Goal: Find specific page/section: Find specific page/section

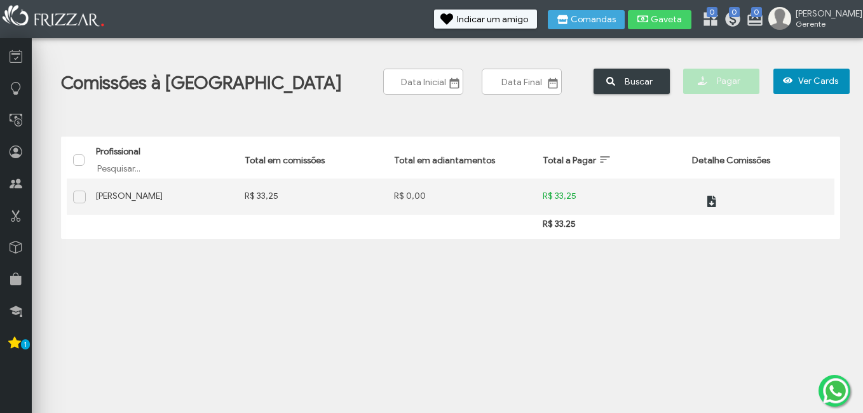
click at [796, 79] on span "Ver Cards" at bounding box center [818, 81] width 44 height 9
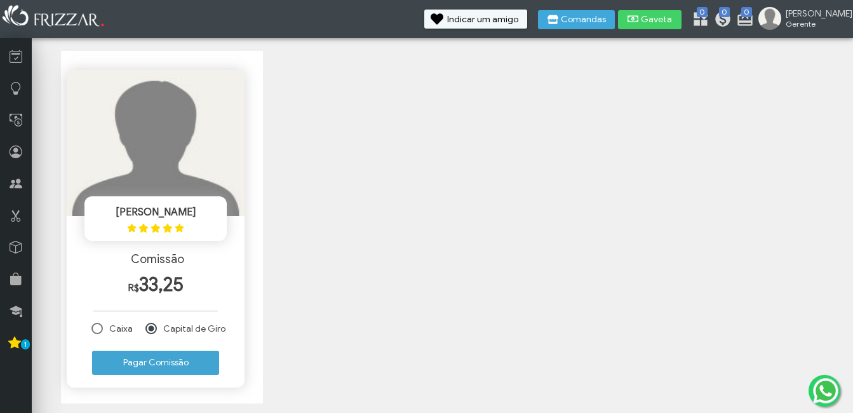
scroll to position [86, 0]
click at [104, 324] on td "Caixa" at bounding box center [117, 328] width 53 height 13
click at [100, 332] on div at bounding box center [97, 327] width 11 height 11
click at [152, 325] on div at bounding box center [151, 327] width 11 height 11
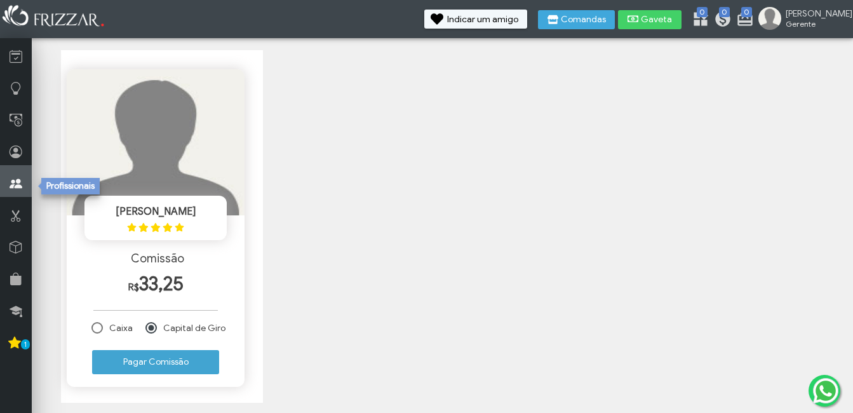
drag, startPoint x: 5, startPoint y: 192, endPoint x: 19, endPoint y: 178, distance: 19.8
click at [5, 191] on link at bounding box center [16, 181] width 32 height 32
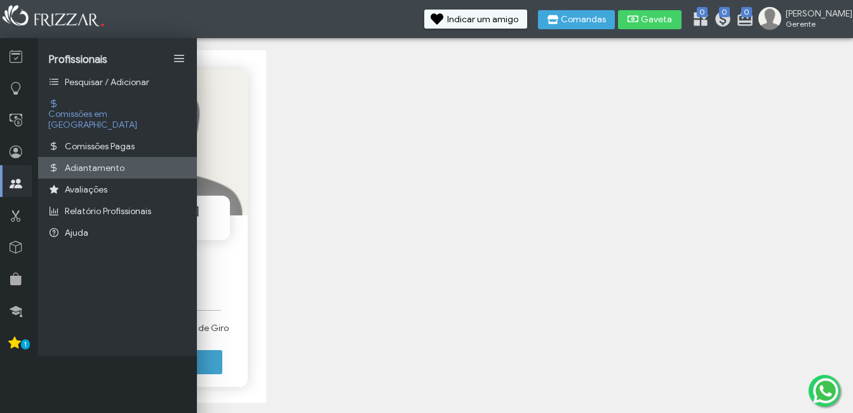
click at [85, 163] on span "Adiantamento" at bounding box center [95, 168] width 60 height 11
